Goal: Navigation & Orientation: Find specific page/section

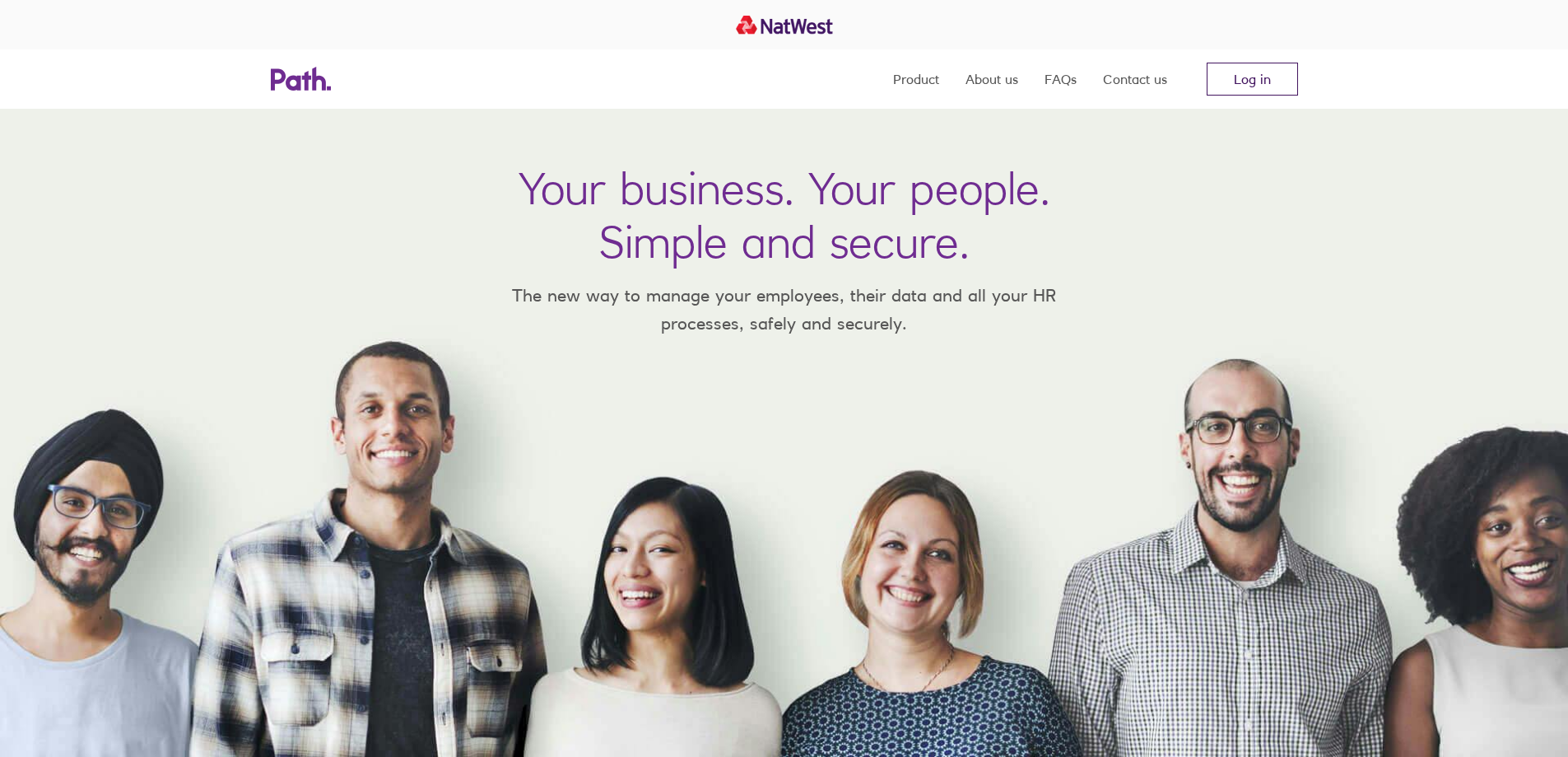
click at [1234, 80] on link "Log in" at bounding box center [1253, 78] width 92 height 33
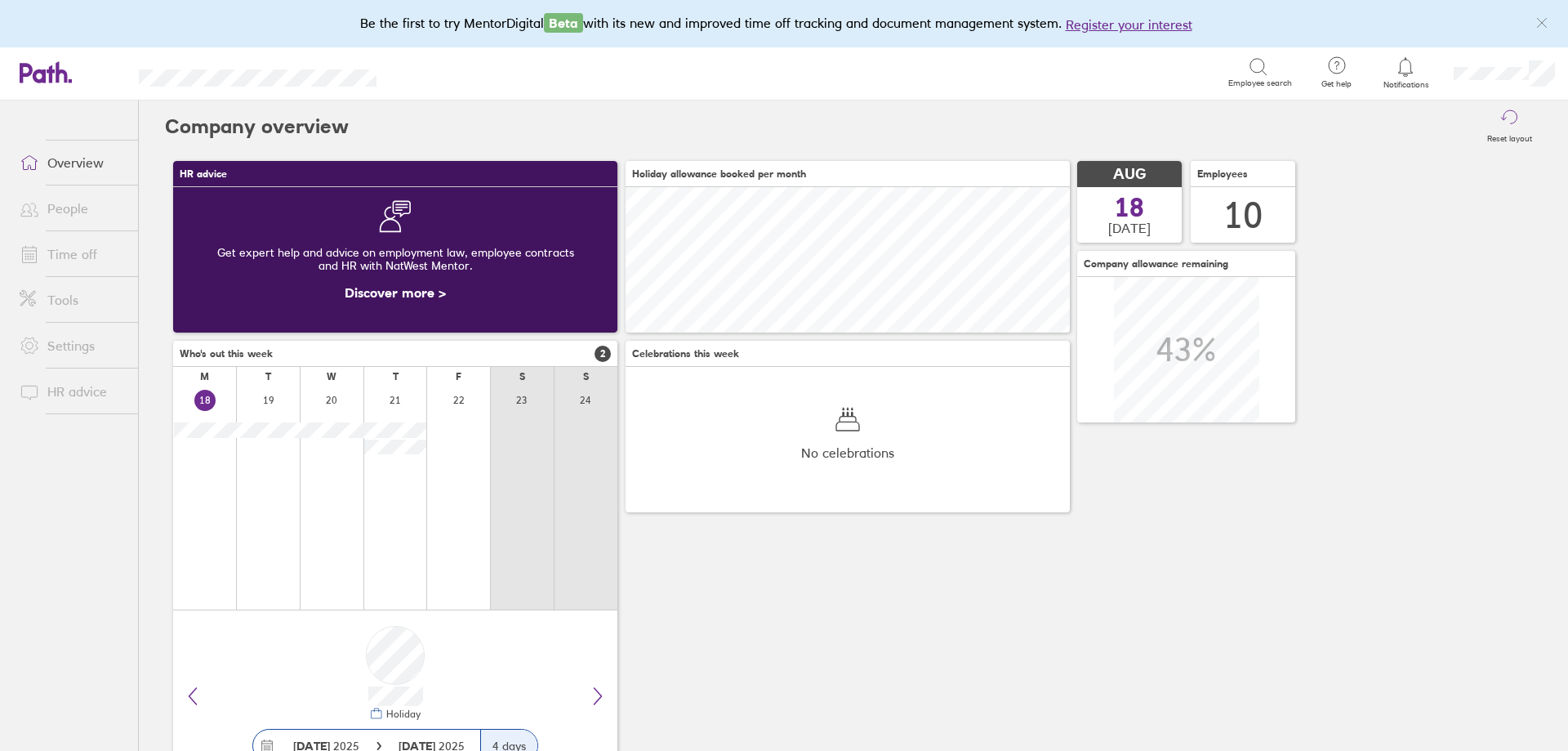
scroll to position [145, 444]
click at [71, 203] on link "People" at bounding box center [72, 208] width 131 height 32
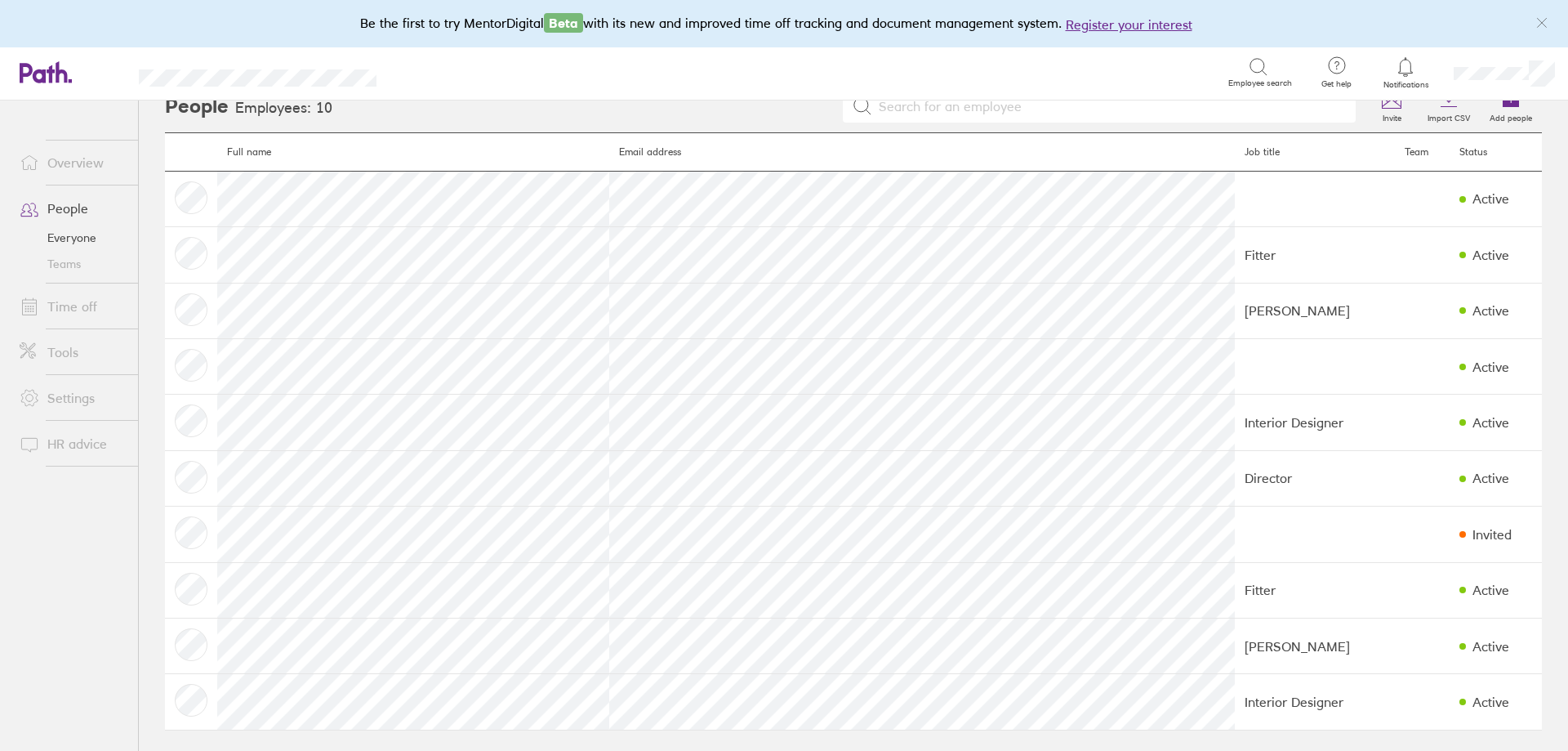
scroll to position [26, 0]
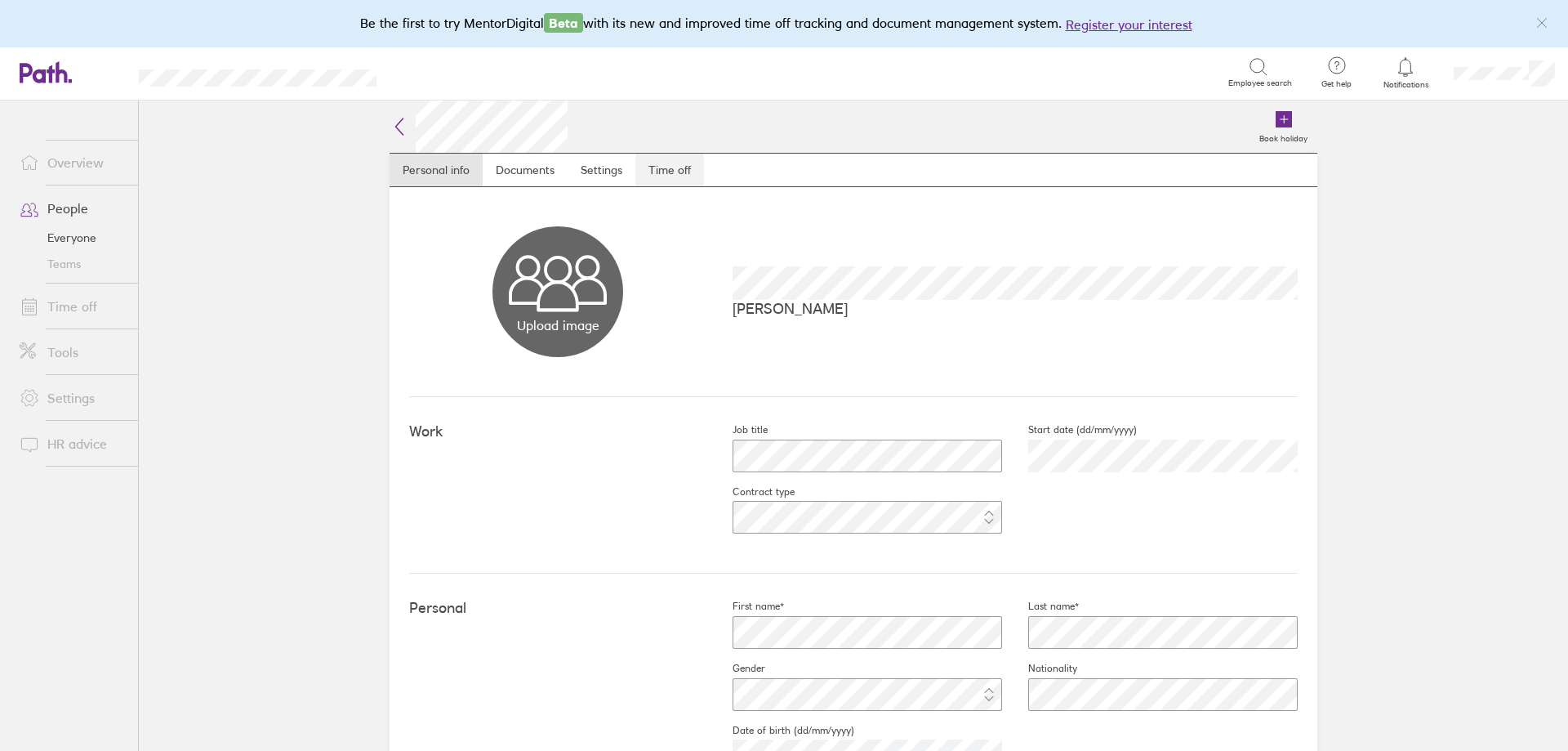
click at [654, 174] on link "Time off" at bounding box center [670, 170] width 68 height 32
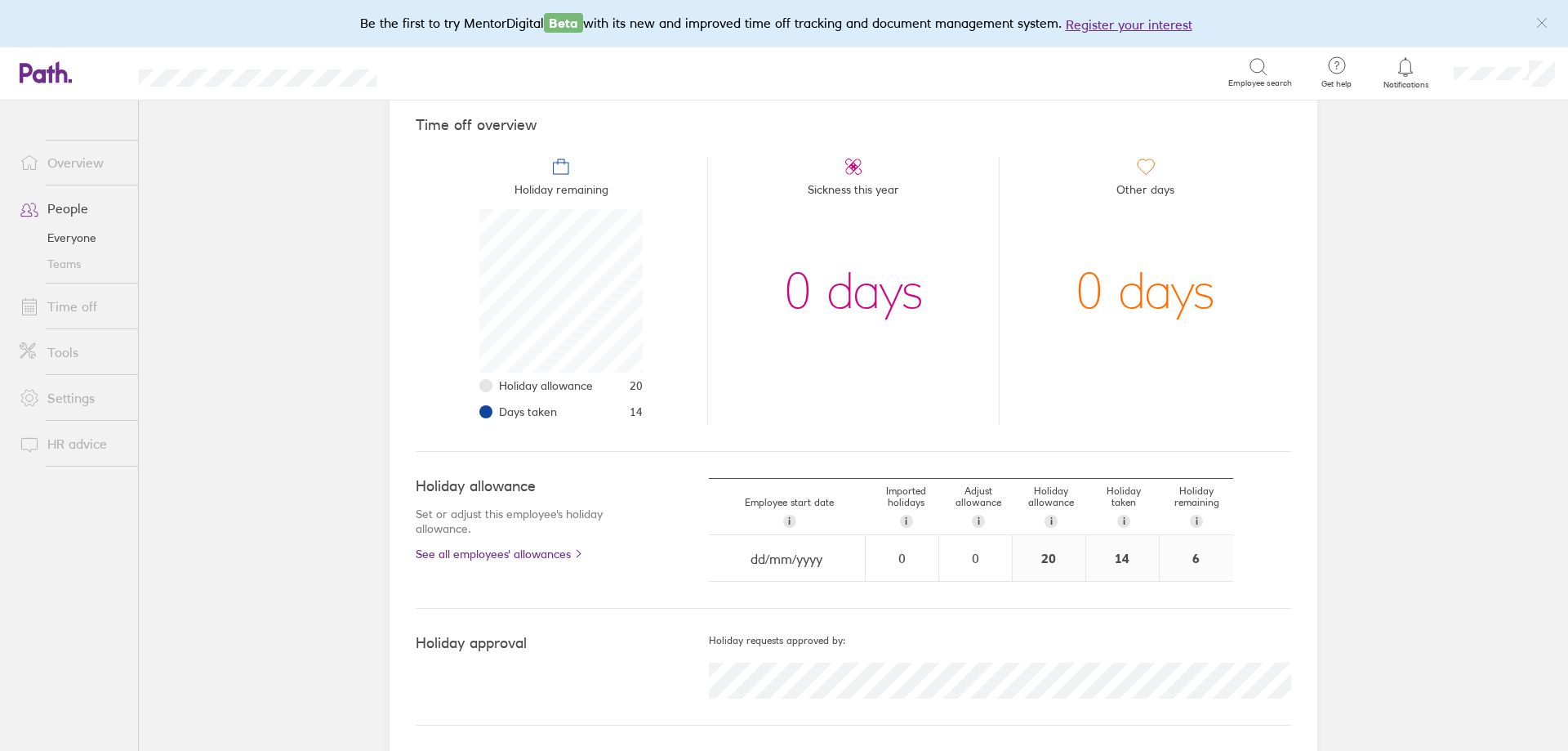
scroll to position [143, 0]
